Goal: Task Accomplishment & Management: Manage account settings

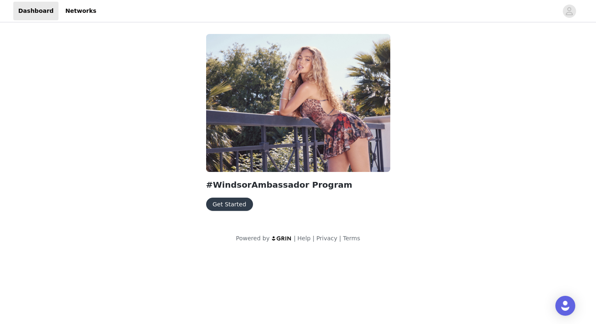
click at [220, 208] on button "Get Started" at bounding box center [229, 204] width 47 height 13
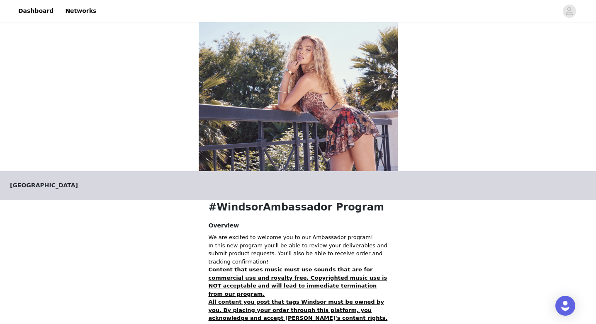
scroll to position [138, 0]
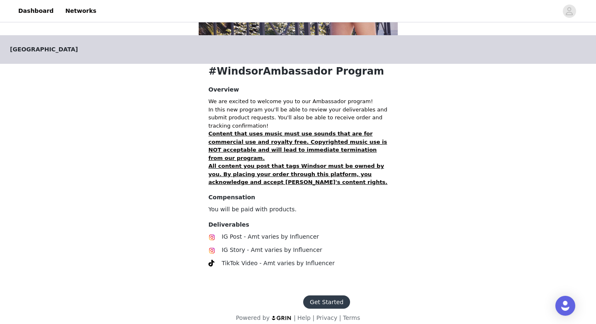
click at [320, 296] on button "Get Started" at bounding box center [326, 302] width 47 height 13
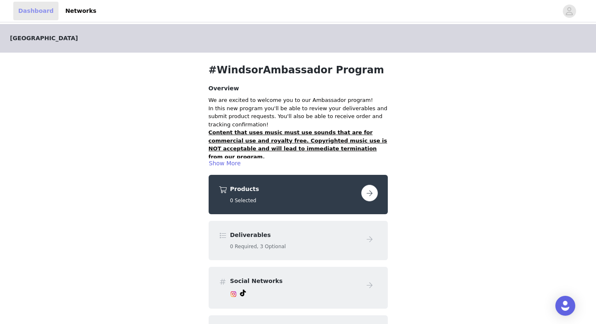
click at [35, 10] on link "Dashboard" at bounding box center [35, 11] width 45 height 19
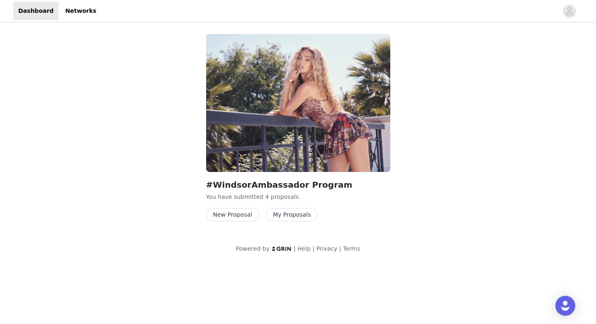
click at [286, 215] on button "My Proposals" at bounding box center [292, 214] width 52 height 13
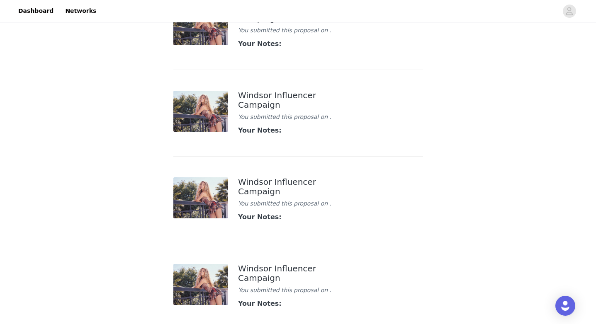
scroll to position [19, 0]
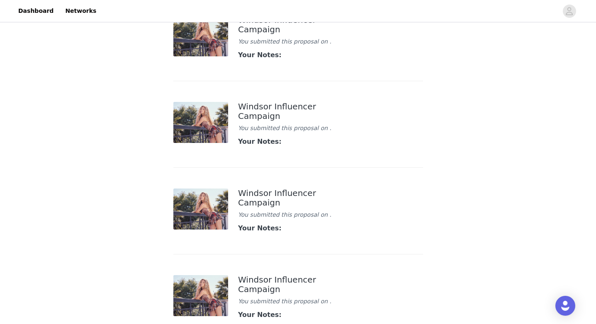
click at [260, 275] on div "Windsor Influencer Campaign" at bounding box center [298, 284] width 120 height 19
click at [187, 292] on img at bounding box center [200, 295] width 55 height 41
click at [215, 285] on img at bounding box center [200, 295] width 55 height 41
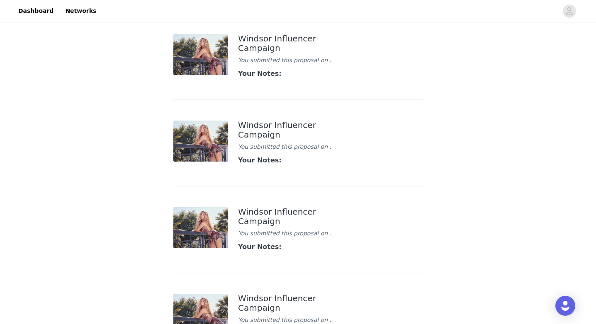
click at [263, 39] on div "Windsor Influencer Campaign" at bounding box center [298, 43] width 120 height 19
click at [180, 58] on img at bounding box center [200, 54] width 55 height 41
click at [37, 8] on link "Dashboard" at bounding box center [35, 11] width 45 height 19
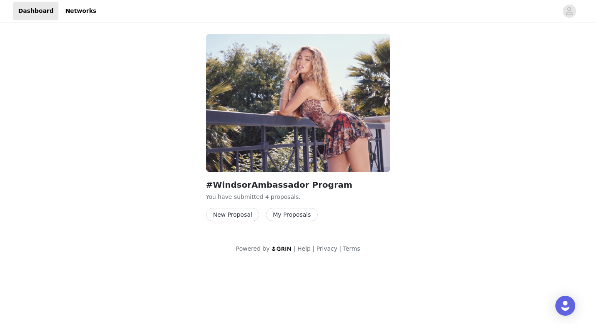
click at [297, 217] on button "My Proposals" at bounding box center [292, 214] width 52 height 13
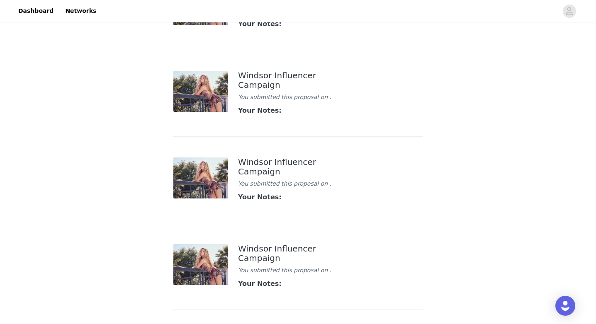
scroll to position [54, 0]
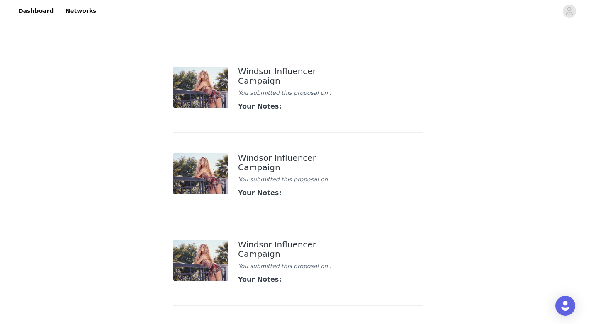
click at [203, 261] on img at bounding box center [200, 260] width 55 height 41
click at [273, 235] on div "Windsor Influencer Campaign You submitted this proposal on . Your Notes:" at bounding box center [298, 262] width 130 height 55
click at [187, 171] on img at bounding box center [200, 173] width 55 height 41
click at [256, 175] on div "You submitted this proposal on ." at bounding box center [298, 179] width 120 height 9
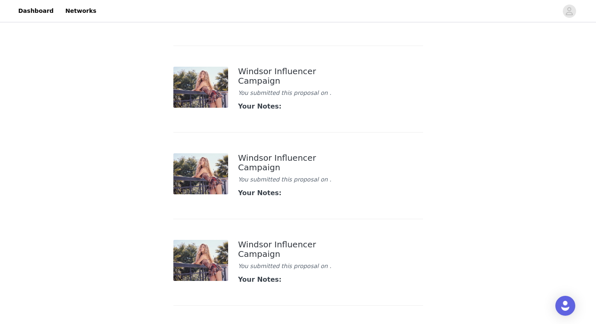
click at [213, 93] on img at bounding box center [200, 87] width 55 height 41
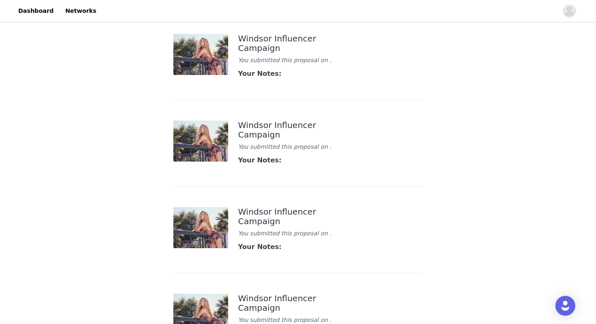
click at [198, 66] on img at bounding box center [200, 54] width 55 height 41
click at [570, 7] on icon "avatar" at bounding box center [569, 11] width 8 height 13
